Goal: Task Accomplishment & Management: Manage account settings

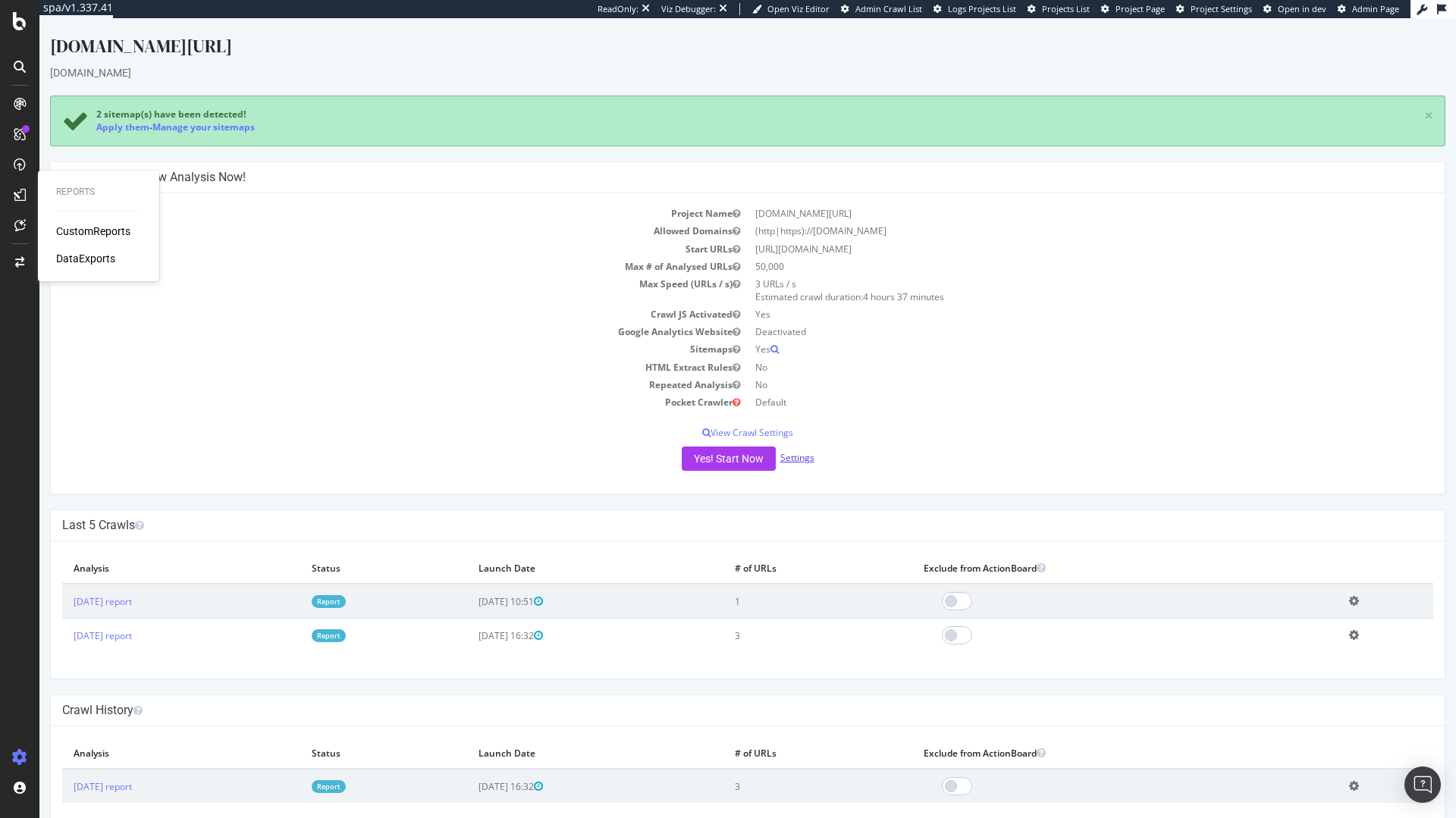
click at [788, 456] on link "Settings" at bounding box center [798, 457] width 34 height 12
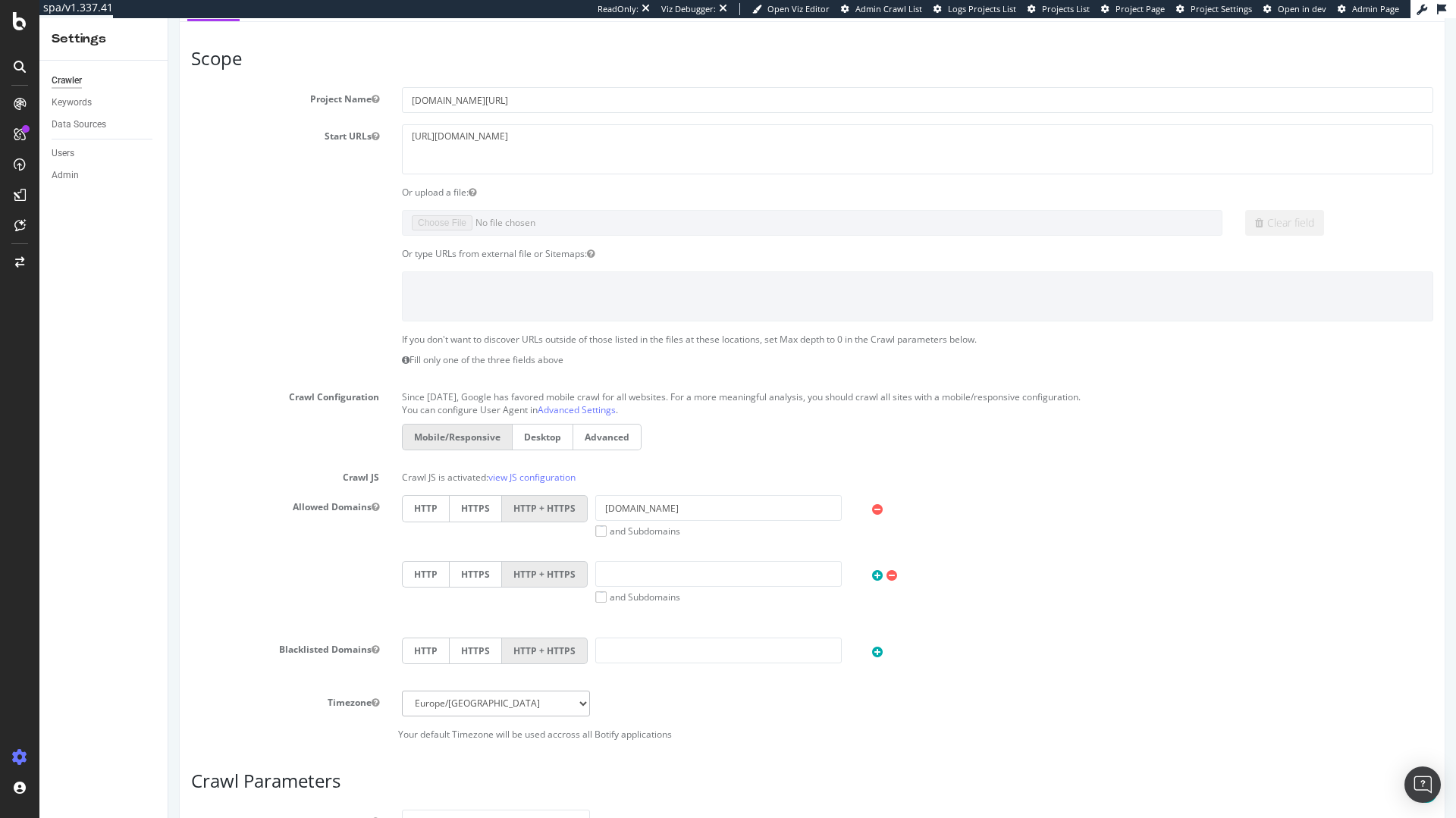
scroll to position [127, 0]
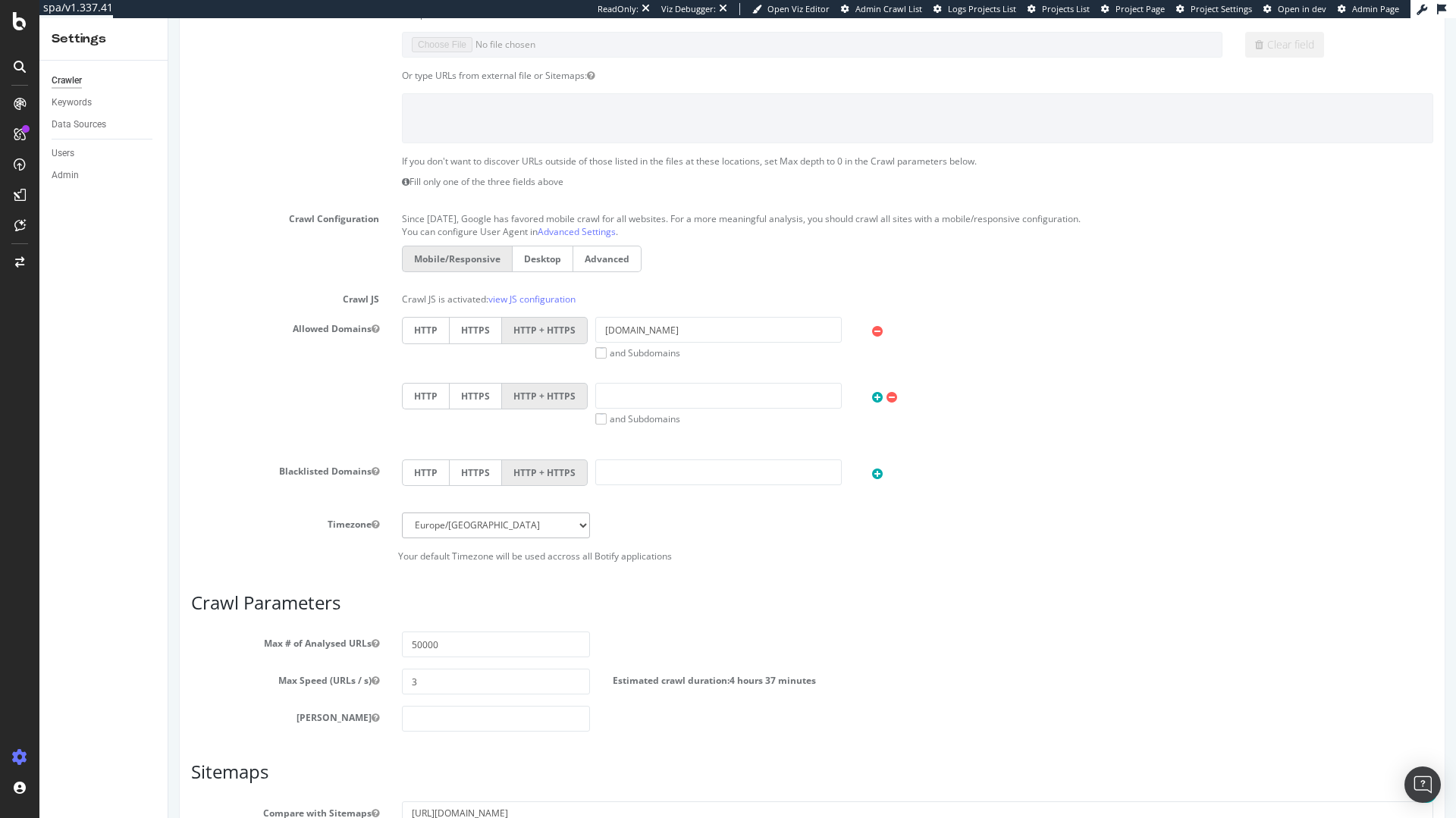
scroll to position [318, 0]
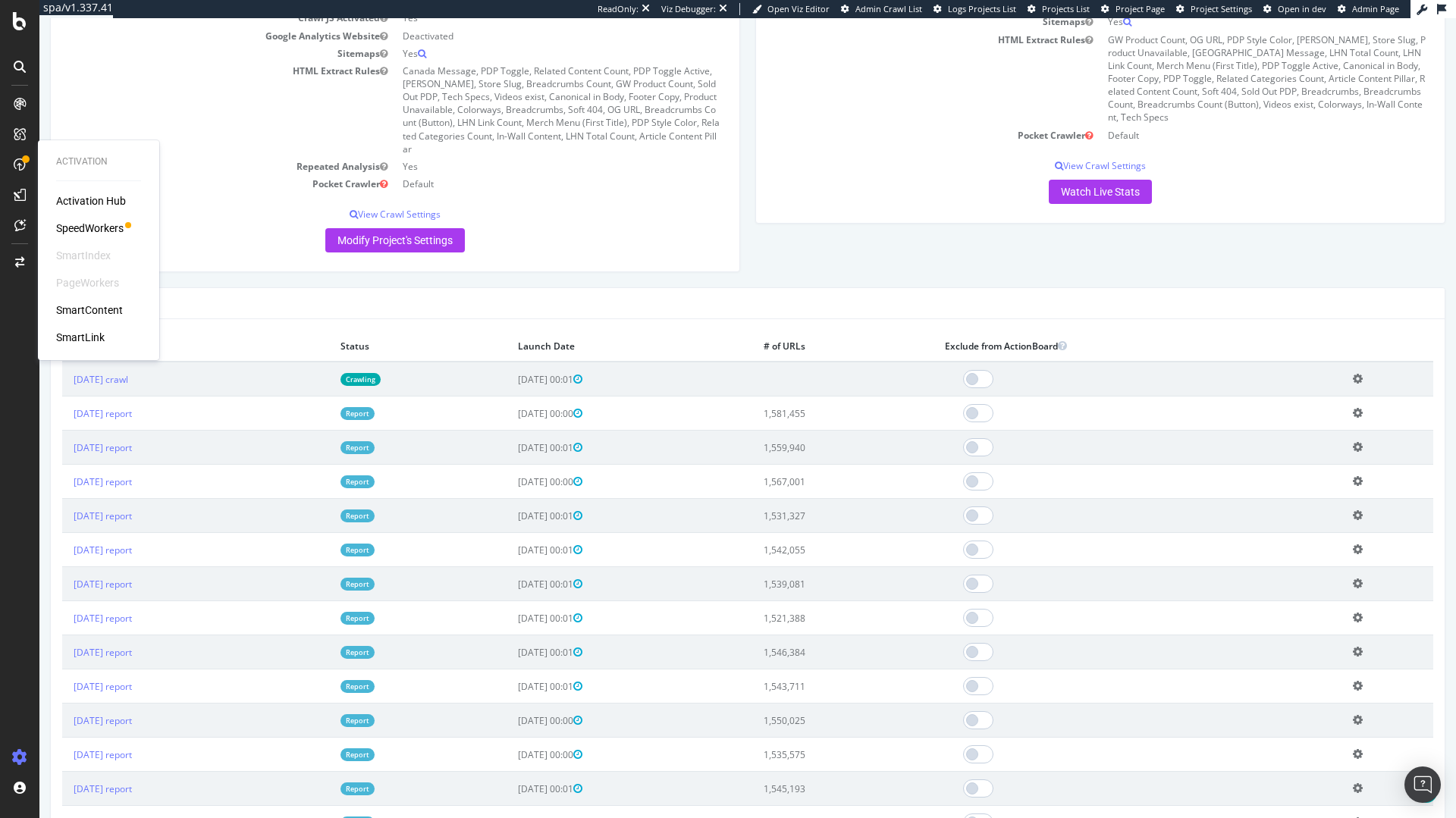
scroll to position [279, 0]
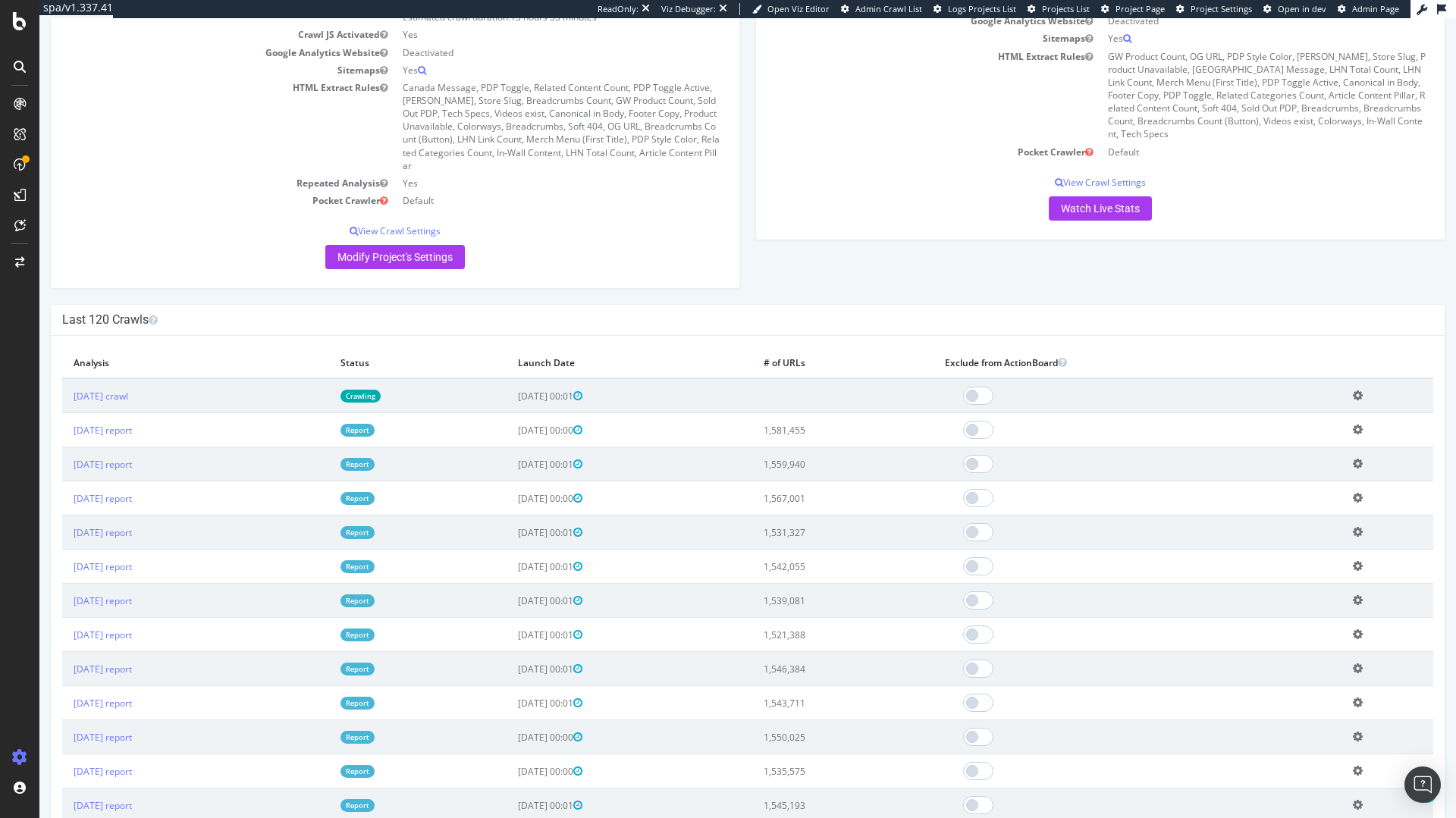
click at [801, 262] on div "Project Global Settings Last Settings Update [DATE] 03:17 Project Name Global D…" at bounding box center [748, 86] width 1411 height 435
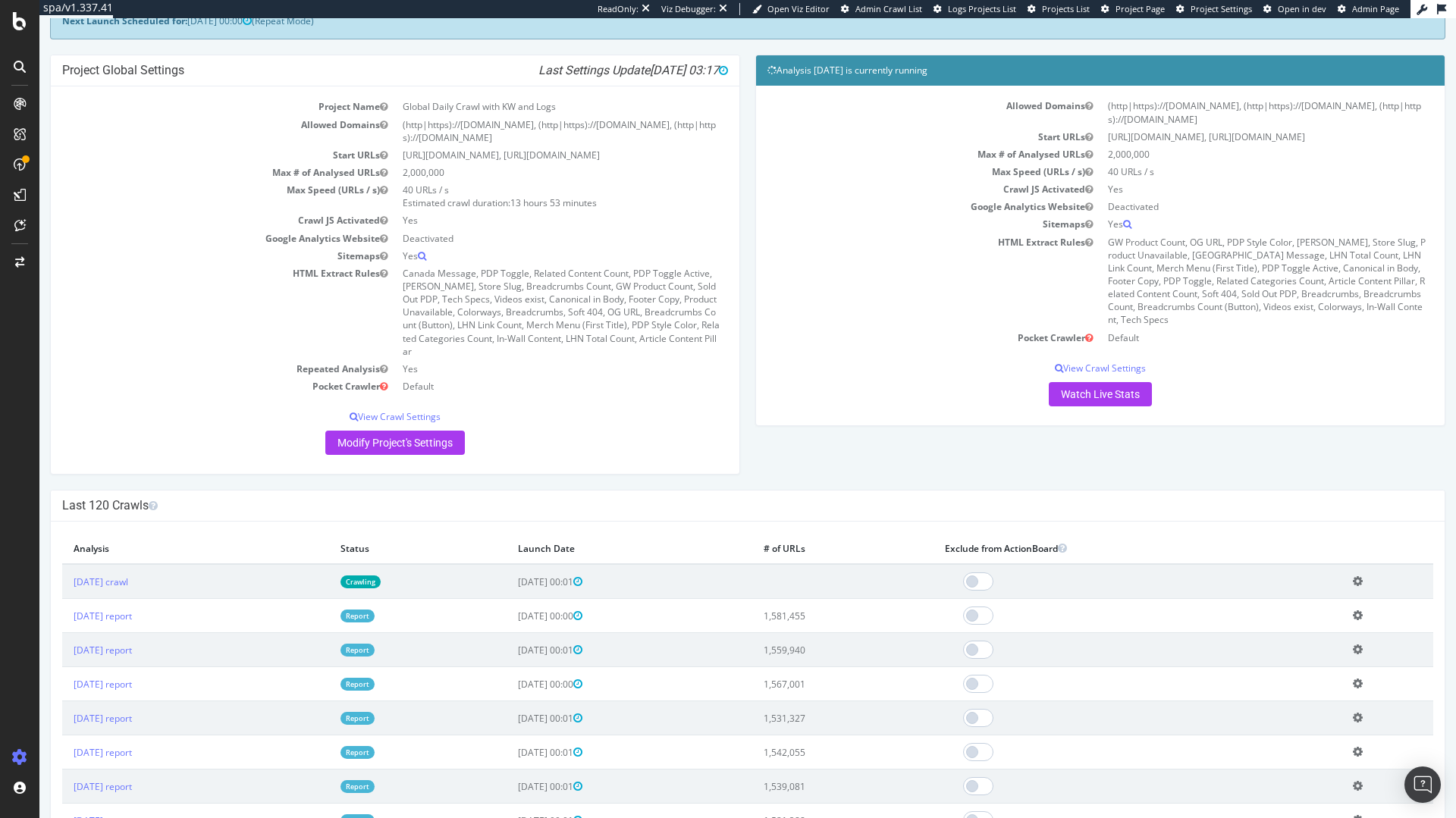
scroll to position [78, 0]
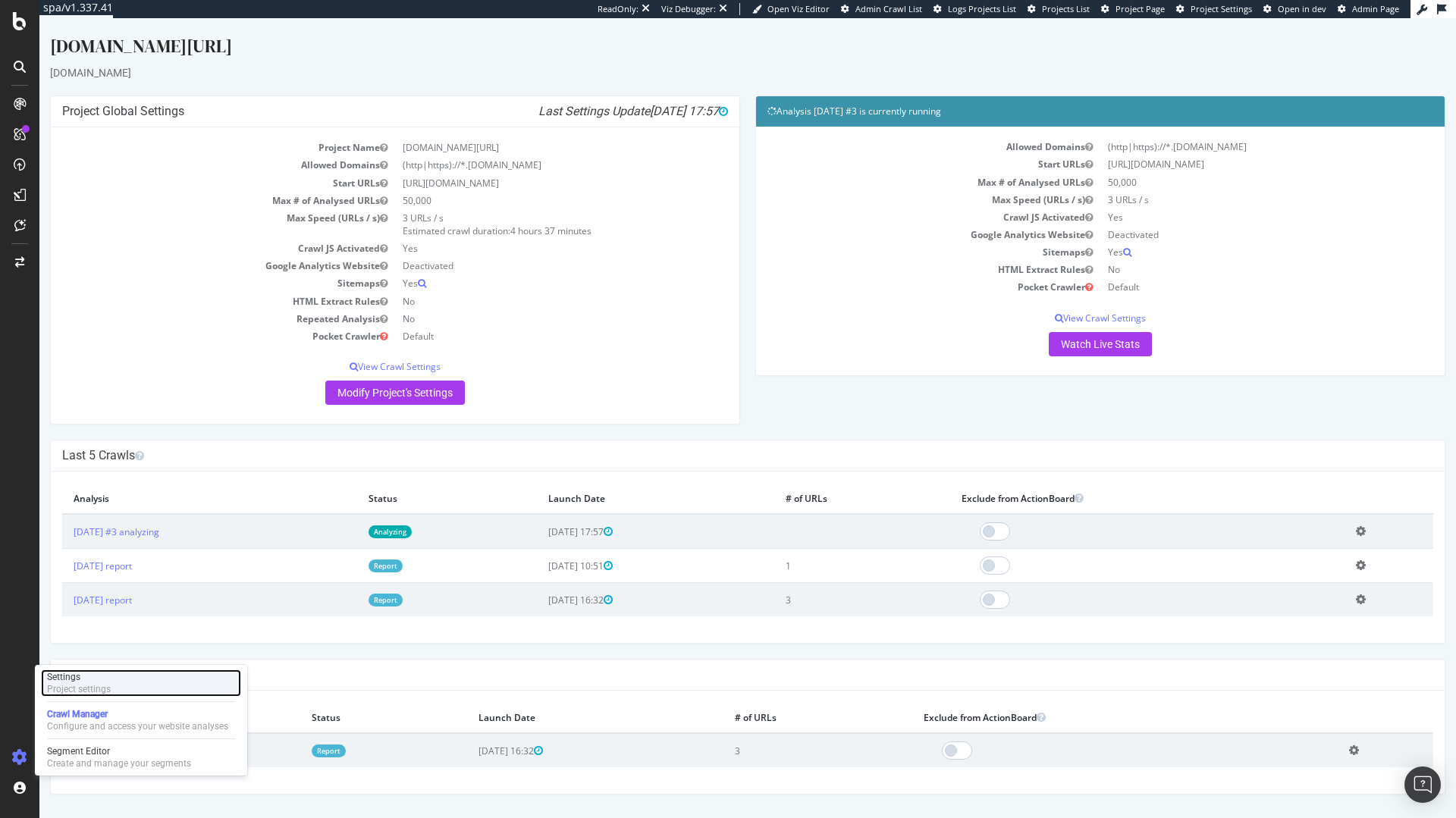
click at [82, 675] on div "Settings" at bounding box center [78, 677] width 63 height 12
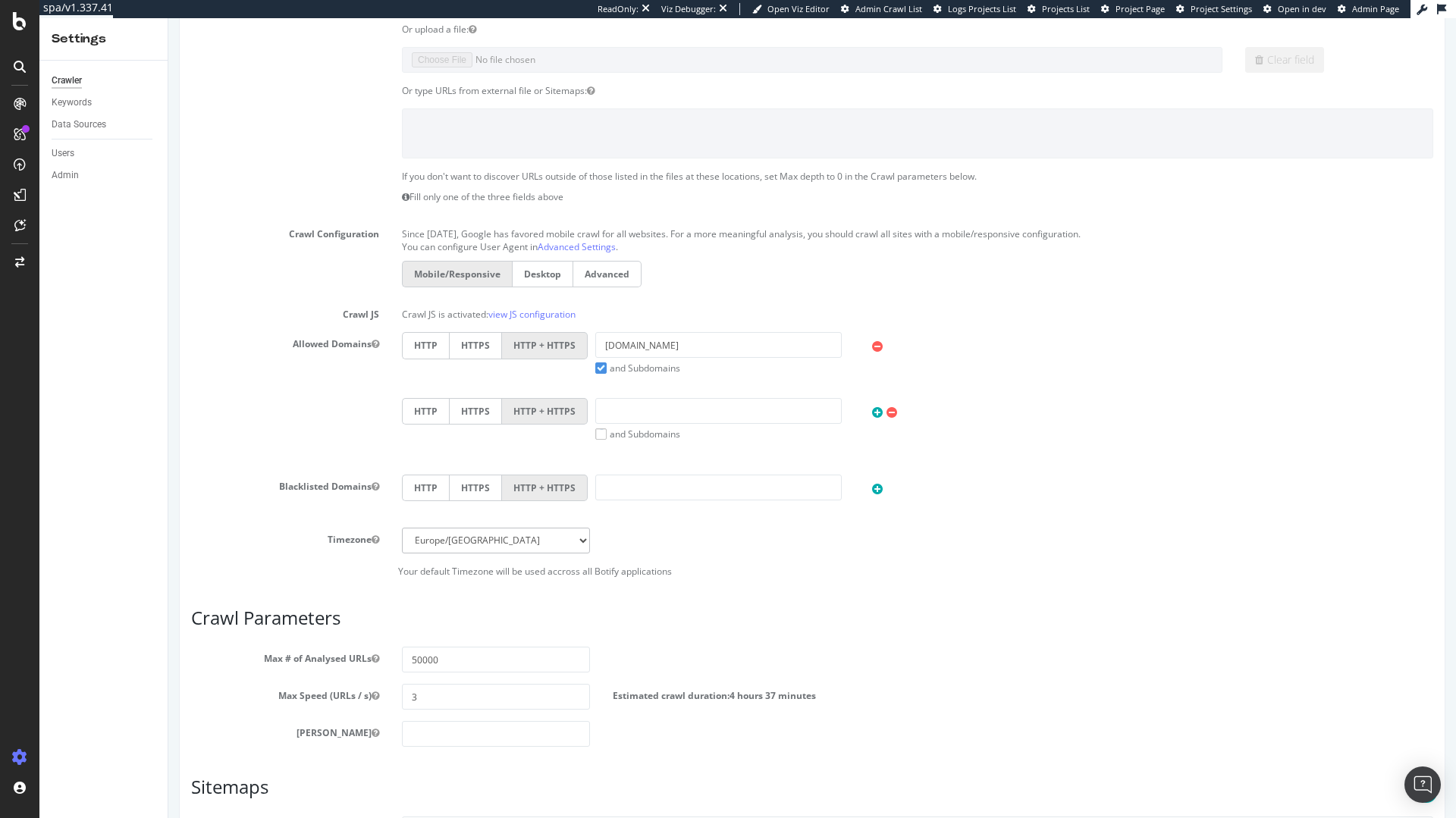
scroll to position [134, 0]
